Goal: Navigation & Orientation: Find specific page/section

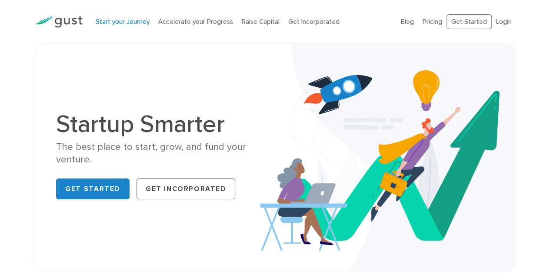
click at [120, 23] on link "Start your Journey" at bounding box center [123, 22] width 54 height 8
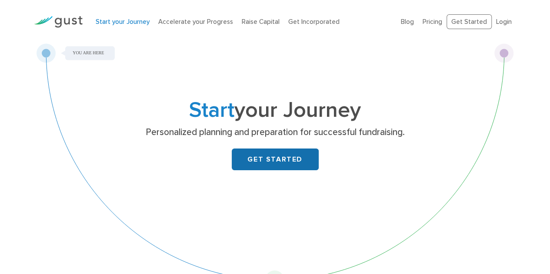
click at [267, 156] on link "GET STARTED" at bounding box center [275, 160] width 87 height 22
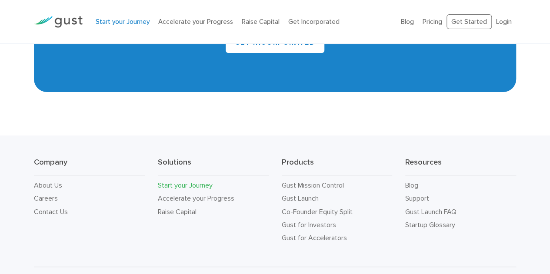
scroll to position [1608, 0]
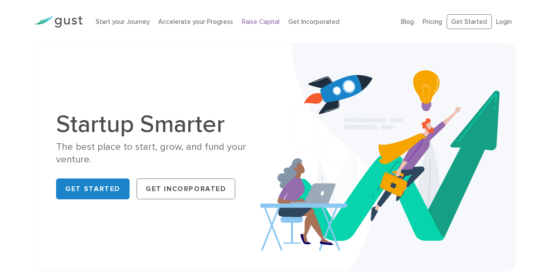
click at [261, 24] on link "Raise Capital" at bounding box center [261, 22] width 38 height 8
